Goal: Task Accomplishment & Management: Use online tool/utility

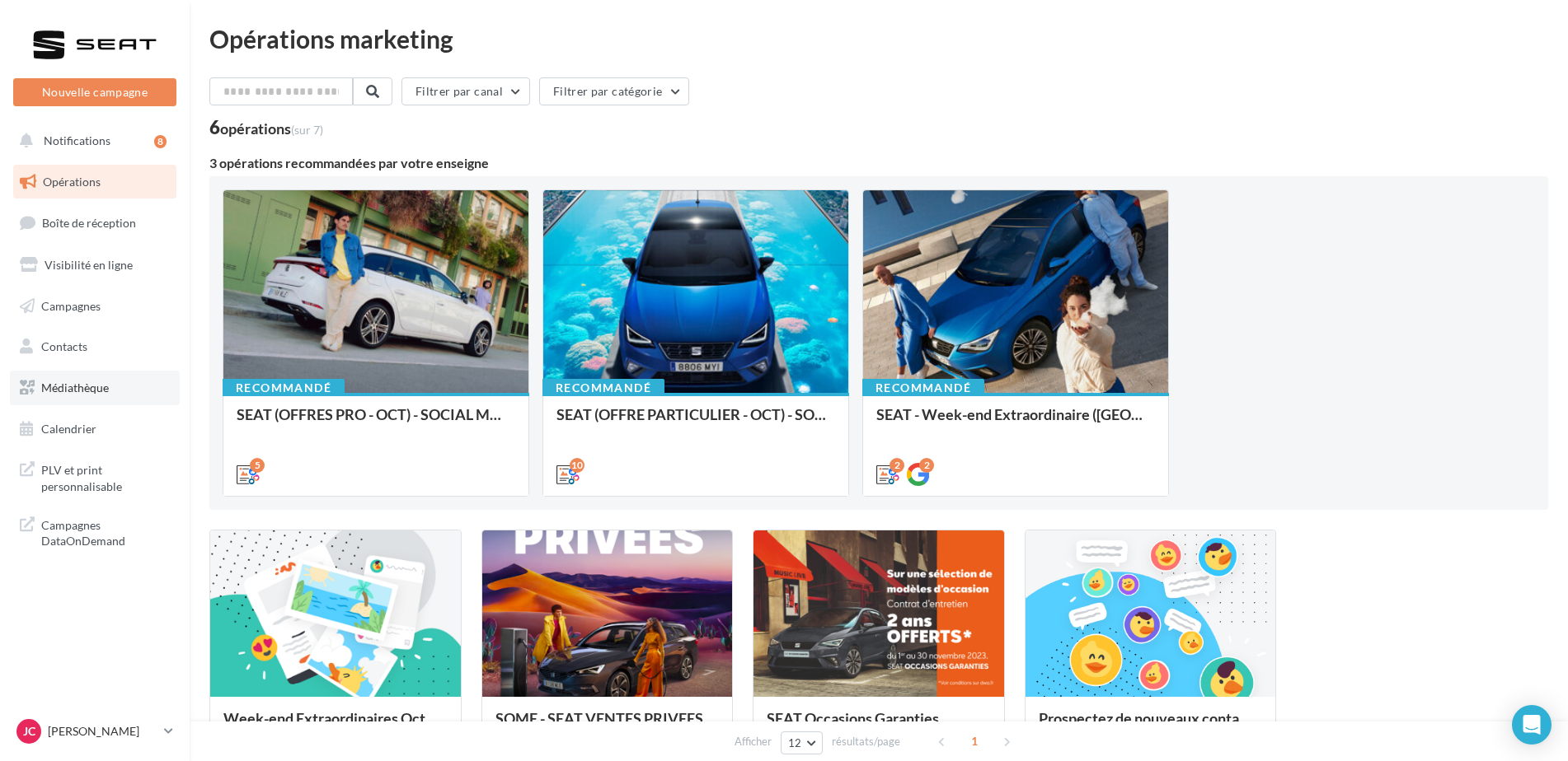
click at [71, 390] on span "Médiathèque" at bounding box center [74, 388] width 68 height 14
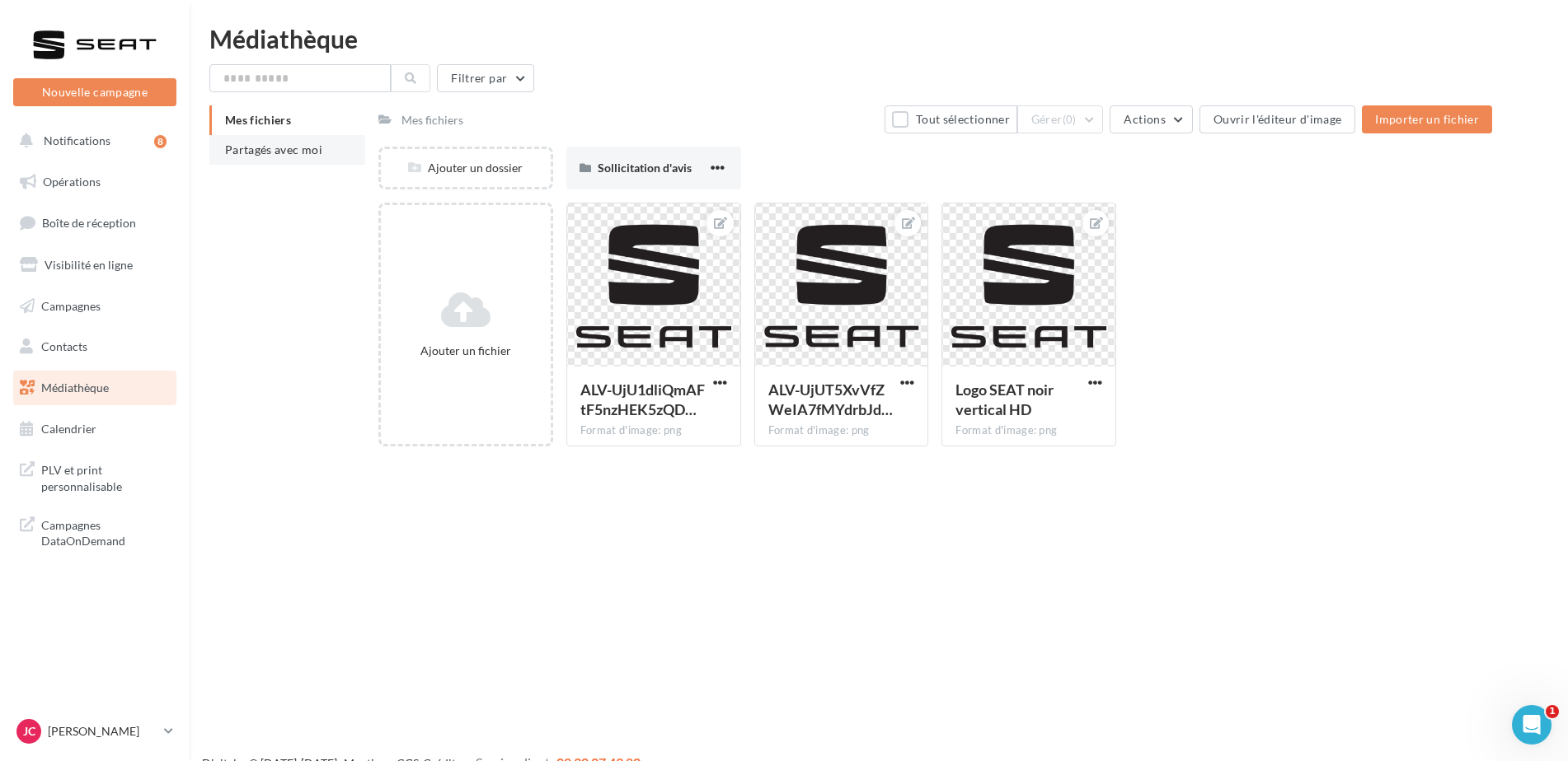
click at [334, 158] on li "Partagés avec moi" at bounding box center [287, 150] width 156 height 29
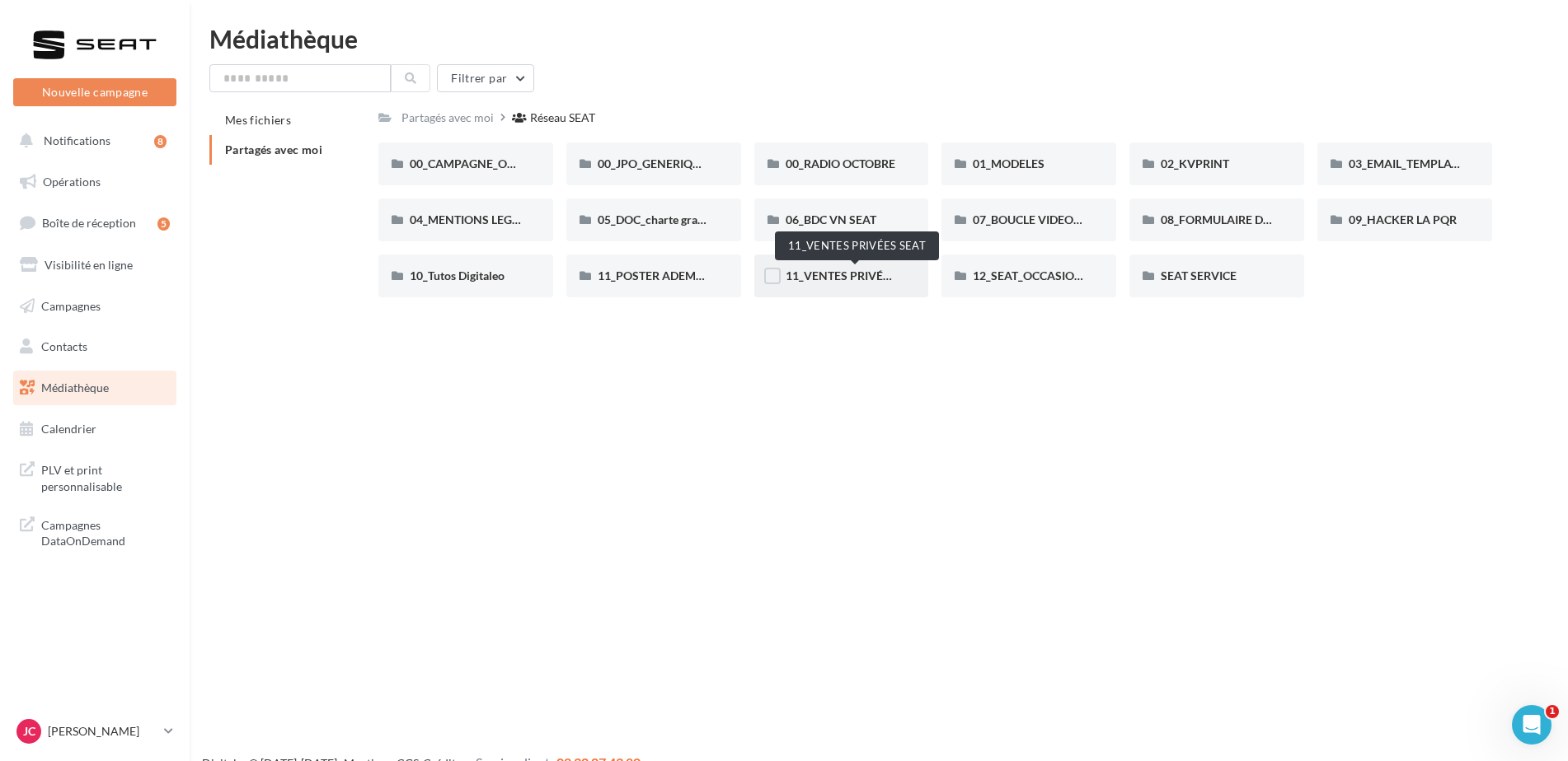
click at [836, 279] on span "11_VENTES PRIVÉES SEAT" at bounding box center [856, 275] width 140 height 14
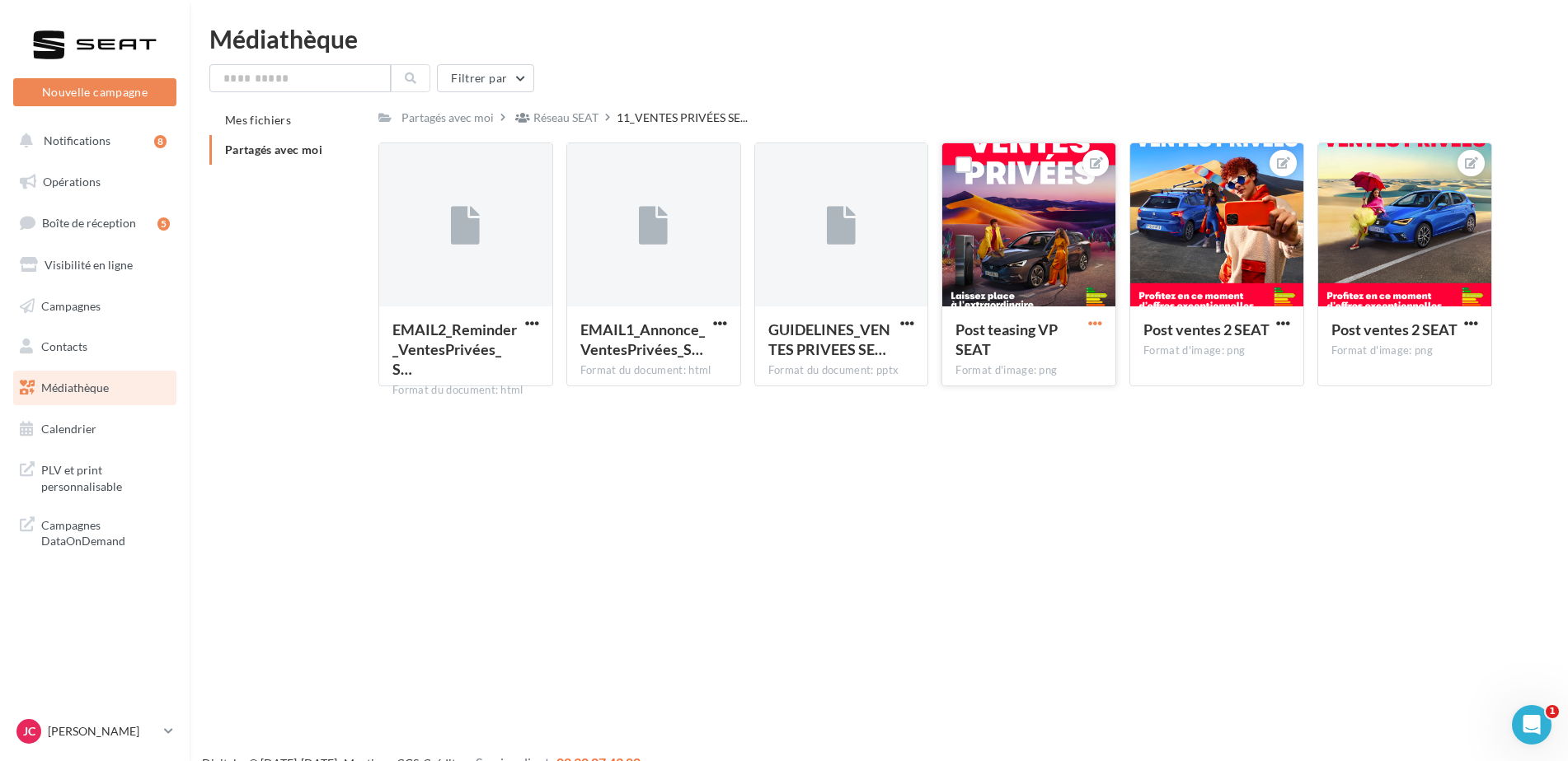
click at [1093, 326] on span "button" at bounding box center [1096, 323] width 14 height 14
click at [1143, 451] on div "Nouvelle campagne Nouvelle campagne Notifications 8 Opérations Boîte de récepti…" at bounding box center [784, 406] width 1568 height 761
click at [687, 460] on div "Nouvelle campagne Nouvelle campagne Notifications 8 Opérations Boîte de récepti…" at bounding box center [784, 406] width 1568 height 761
click at [705, 585] on div "Nouvelle campagne Nouvelle campagne Notifications 8 Opérations Boîte de récepti…" at bounding box center [784, 406] width 1568 height 761
